Goal: Complete application form

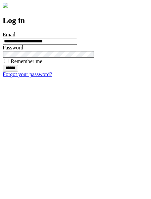
type input "**********"
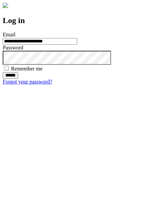
click at [18, 79] on input "******" at bounding box center [10, 75] width 15 height 7
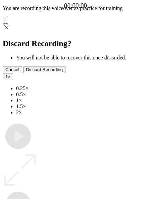
type input "**********"
